Goal: Transaction & Acquisition: Purchase product/service

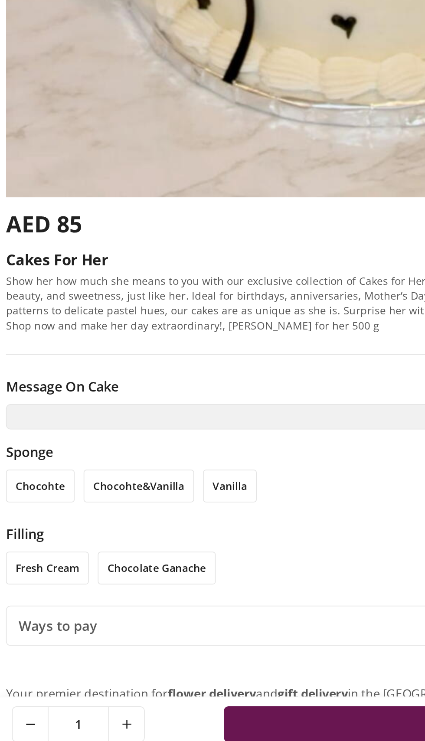
scroll to position [73, 0]
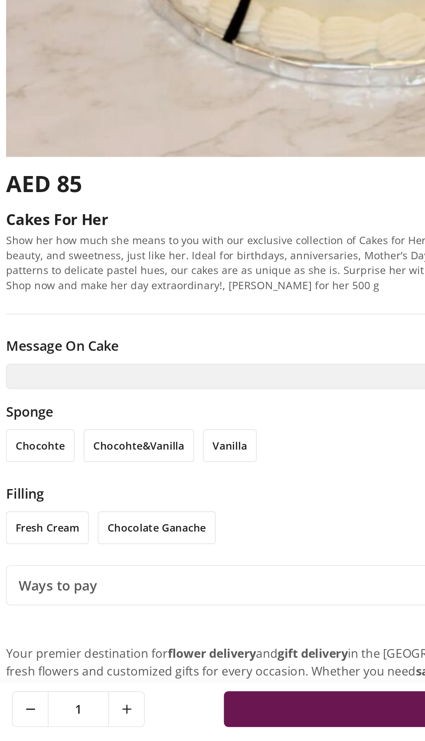
click at [34, 570] on li "chocohte" at bounding box center [23, 572] width 40 height 19
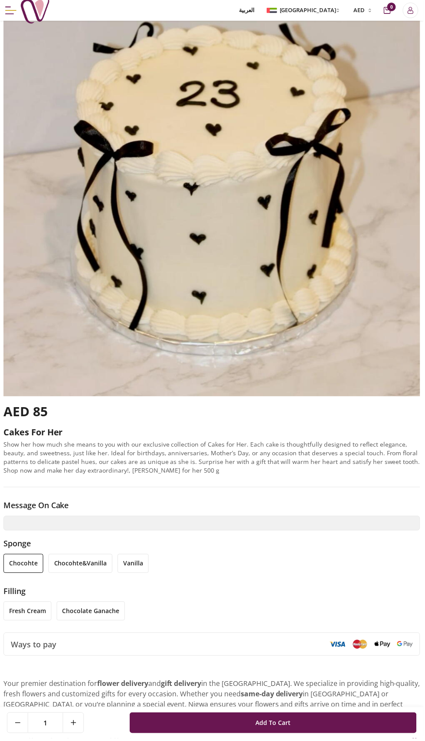
scroll to position [81, 0]
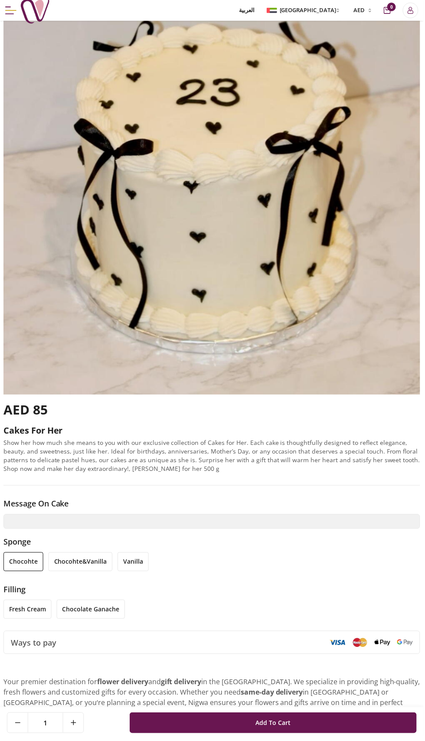
click at [133, 559] on li "vanilla" at bounding box center [133, 563] width 31 height 19
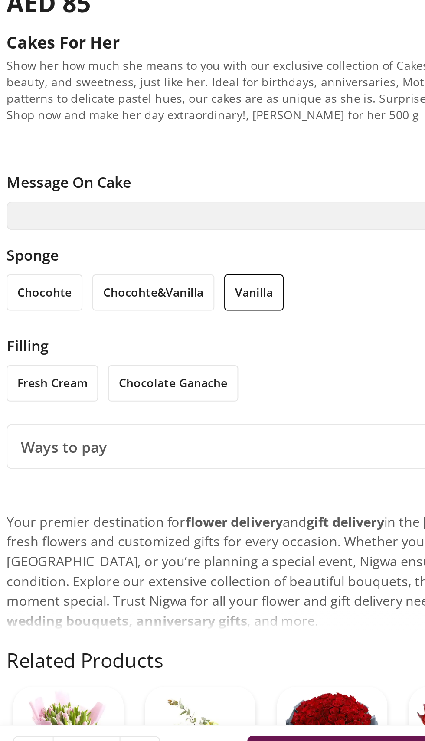
scroll to position [163, 0]
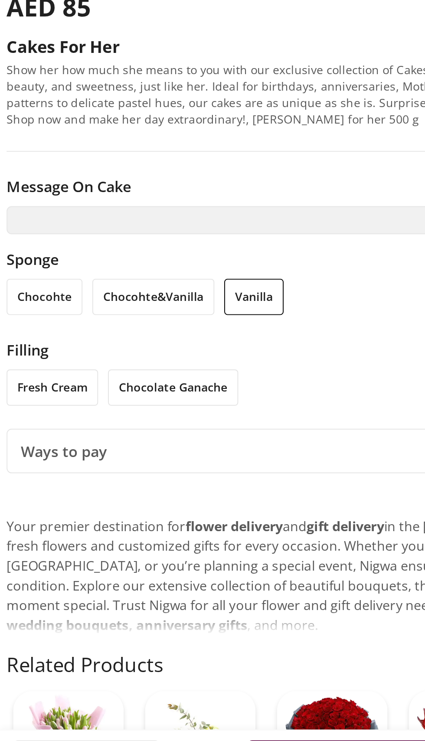
click at [25, 478] on li "chocohte" at bounding box center [23, 481] width 40 height 19
click at [36, 527] on li "fresh cream" at bounding box center [27, 529] width 48 height 19
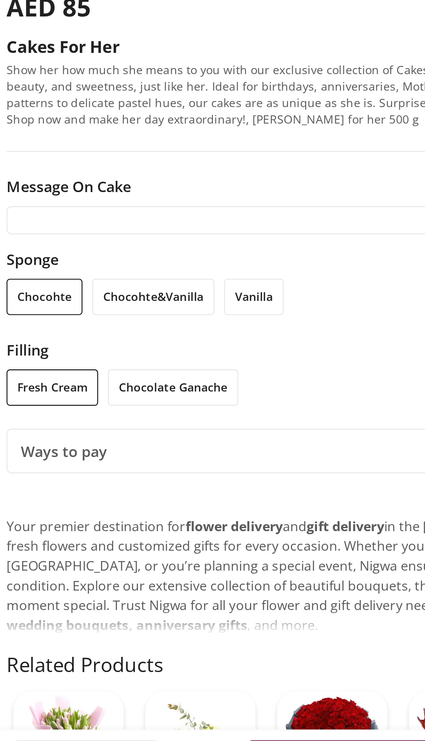
click at [115, 441] on input "text" at bounding box center [212, 441] width 418 height 15
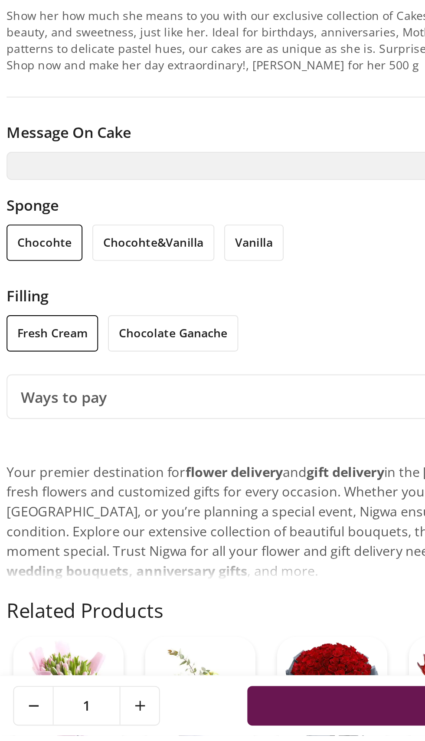
click at [141, 571] on div "Ways to pay" at bounding box center [212, 562] width 417 height 23
click at [132, 564] on div "Ways to pay" at bounding box center [212, 562] width 417 height 23
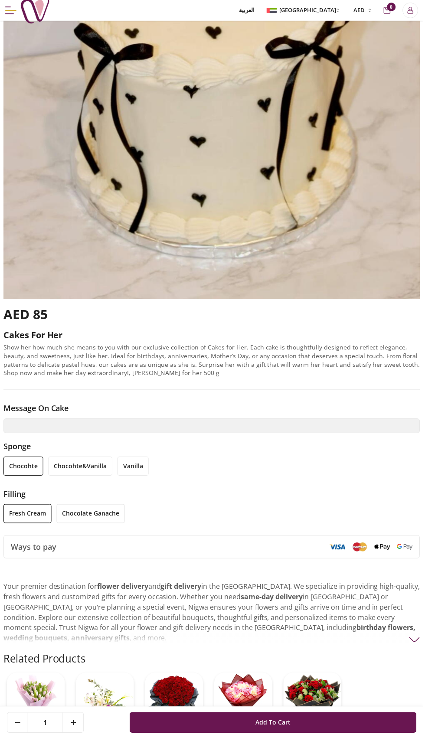
scroll to position [179, 0]
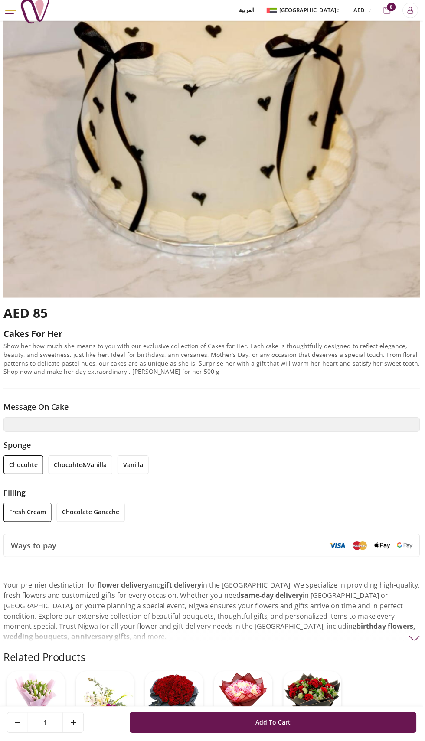
click at [59, 544] on div "Ways to pay" at bounding box center [212, 547] width 417 height 23
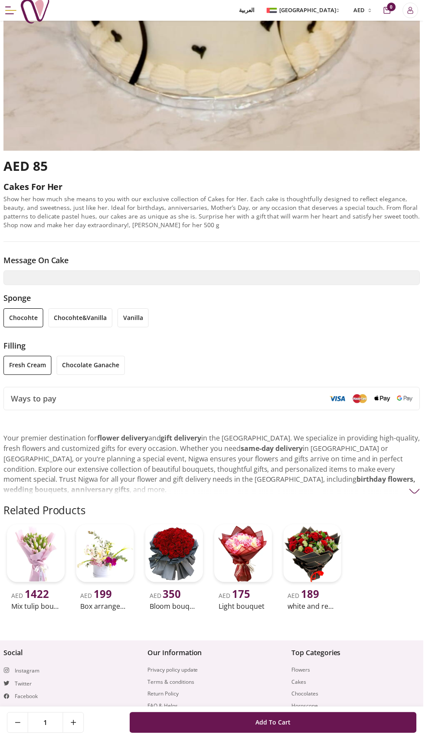
scroll to position [337, 0]
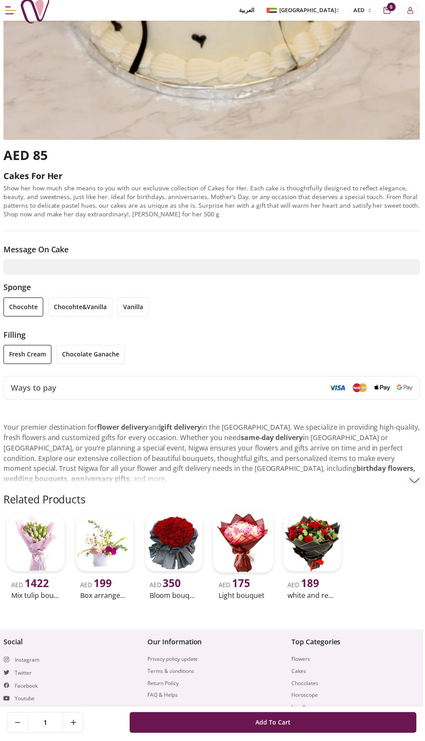
click at [231, 531] on img at bounding box center [244, 544] width 61 height 61
click at [182, 232] on div "AED 85 Cakes for her Show her how much she means to you with our exclusive coll…" at bounding box center [212, 190] width 418 height 84
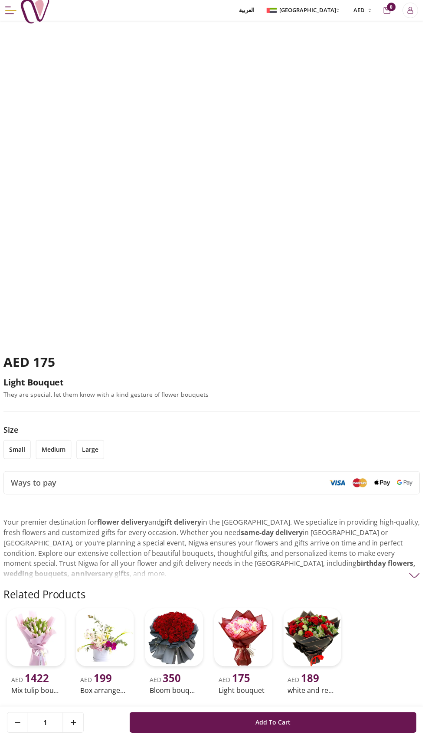
scroll to position [134, 0]
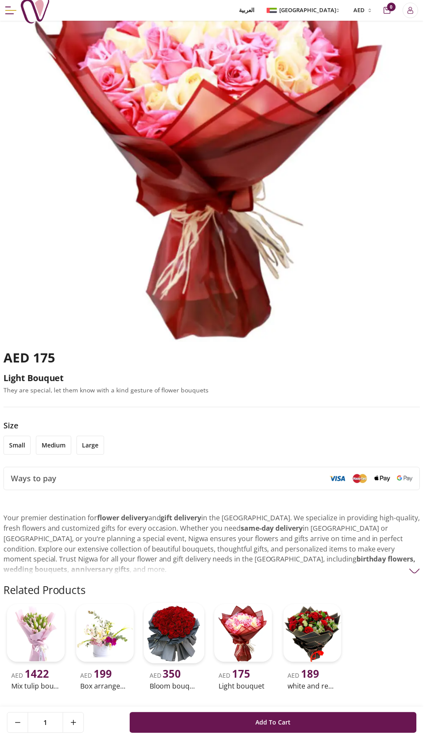
click at [179, 618] on img at bounding box center [174, 635] width 61 height 61
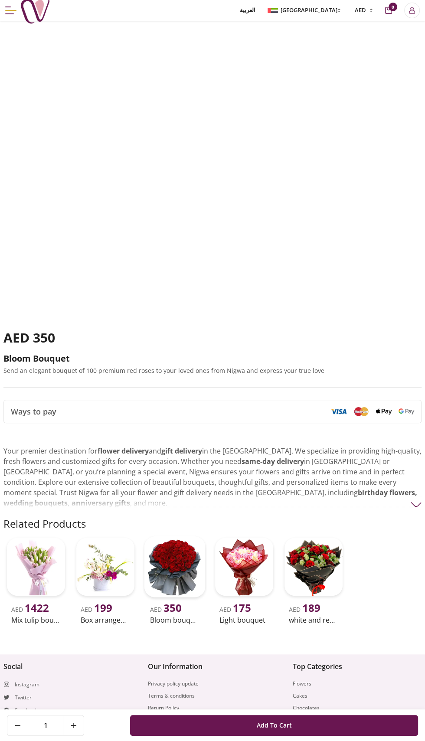
scroll to position [156, 0]
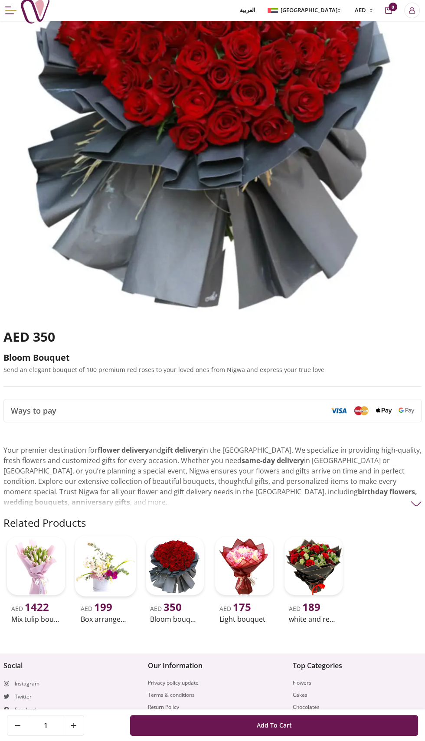
click at [98, 553] on img at bounding box center [105, 565] width 61 height 61
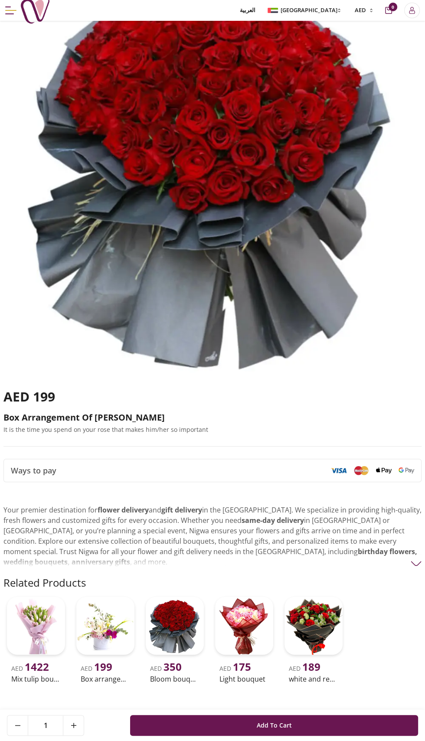
scroll to position [97, 0]
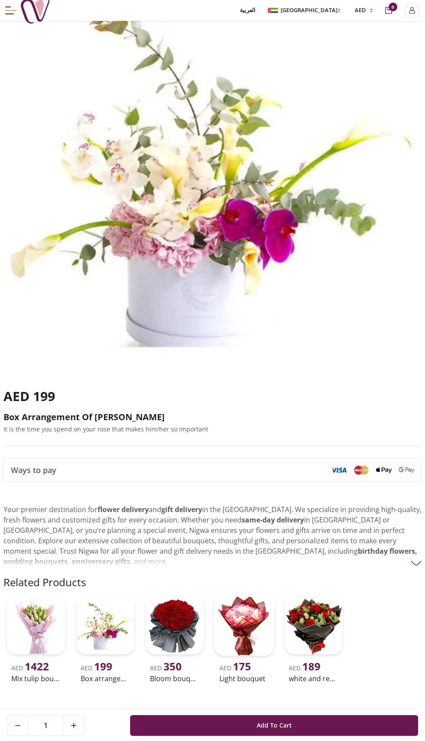
click at [249, 612] on img at bounding box center [244, 625] width 61 height 61
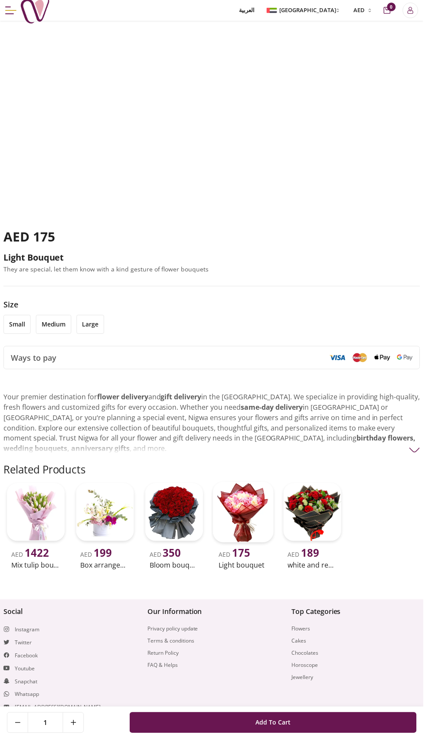
scroll to position [322, 0]
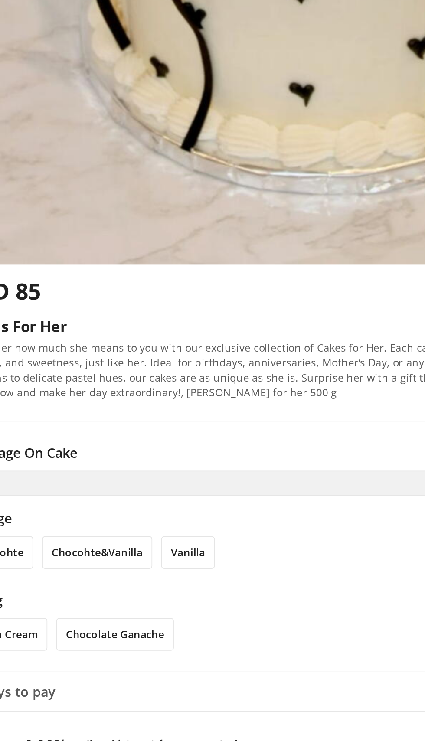
scroll to position [138, 0]
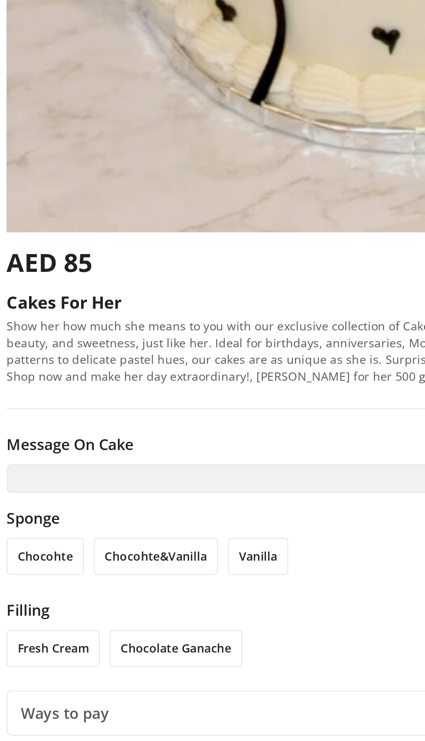
click at [31, 510] on li "chocohte" at bounding box center [23, 507] width 40 height 19
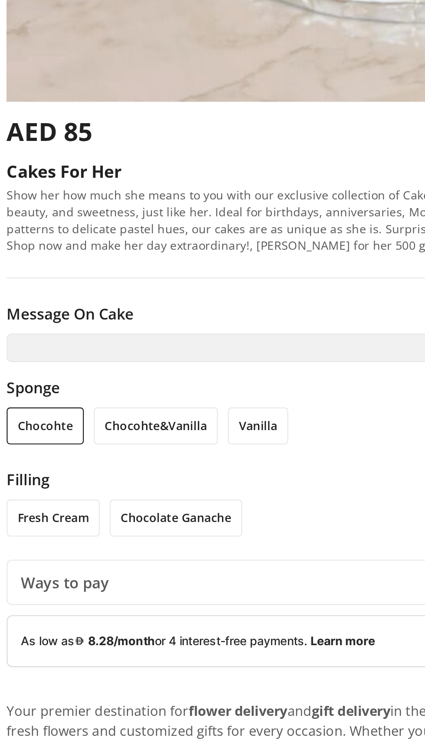
click at [104, 554] on li "chocolate ganache" at bounding box center [91, 554] width 68 height 19
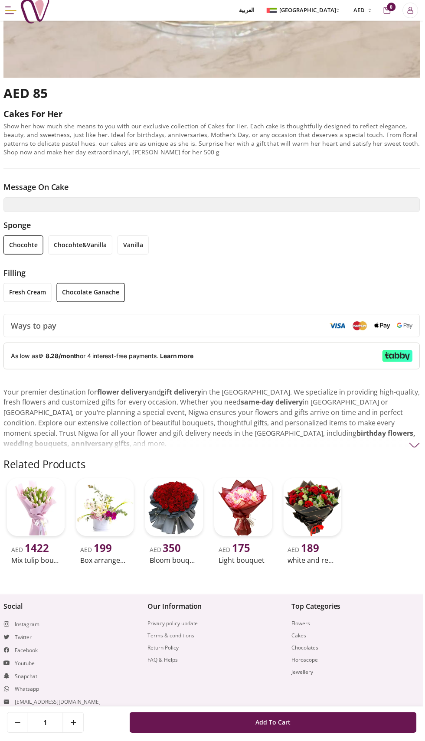
scroll to position [460, 0]
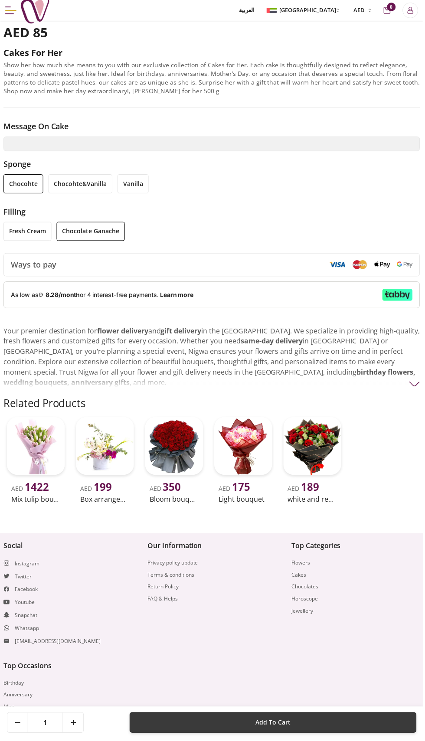
click at [249, 736] on button "Add To Cart" at bounding box center [274, 725] width 288 height 21
